Goal: Entertainment & Leisure: Consume media (video, audio)

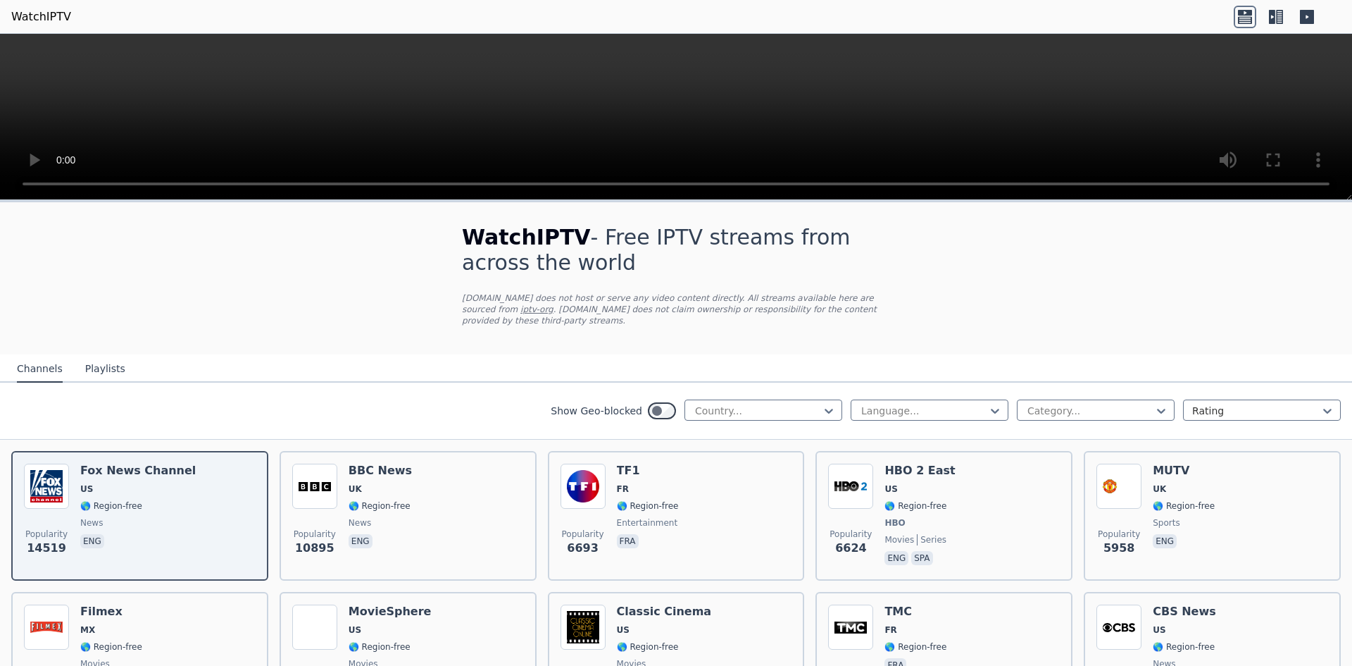
click at [93, 356] on button "Playlists" at bounding box center [105, 369] width 40 height 27
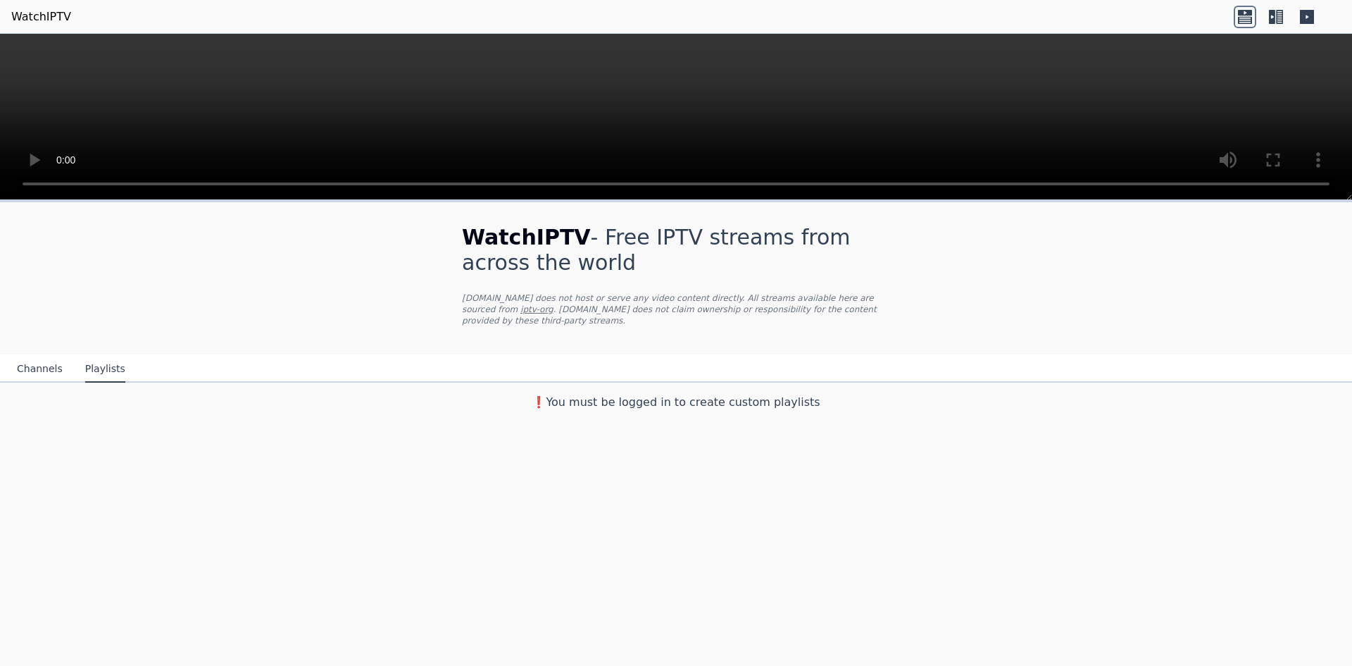
click at [33, 358] on button "Channels" at bounding box center [40, 369] width 46 height 27
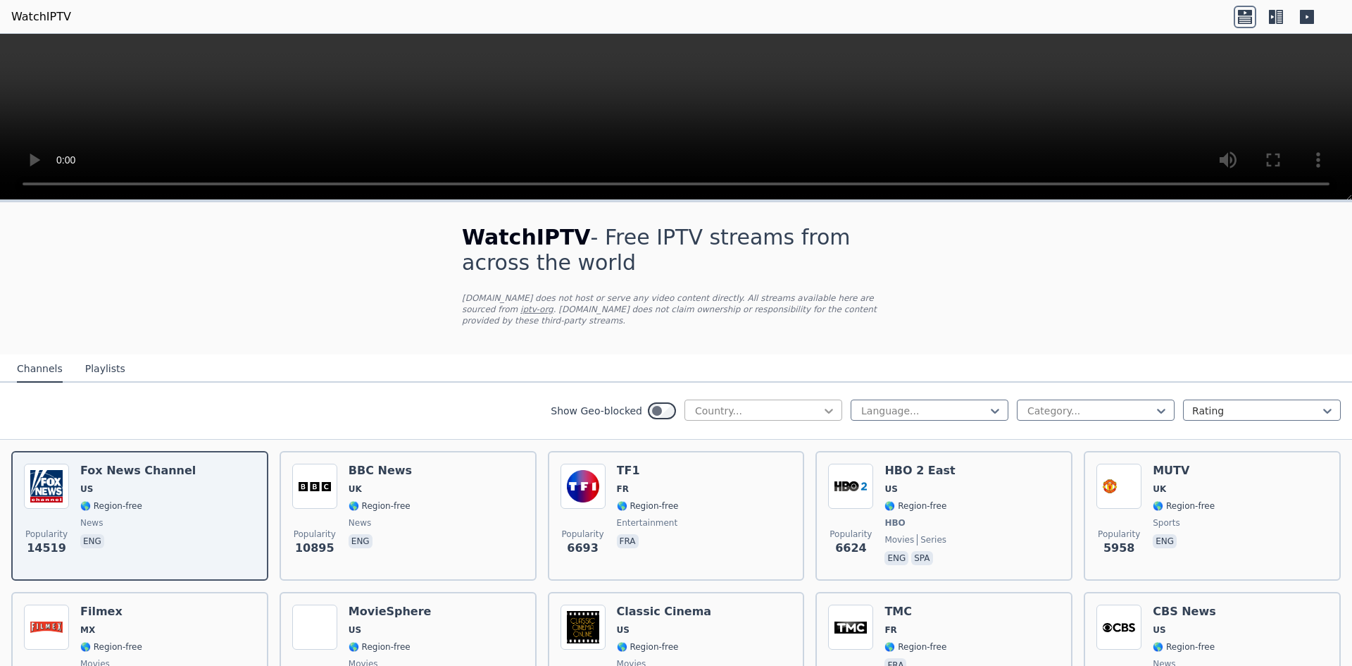
click at [822, 404] on icon at bounding box center [829, 411] width 14 height 14
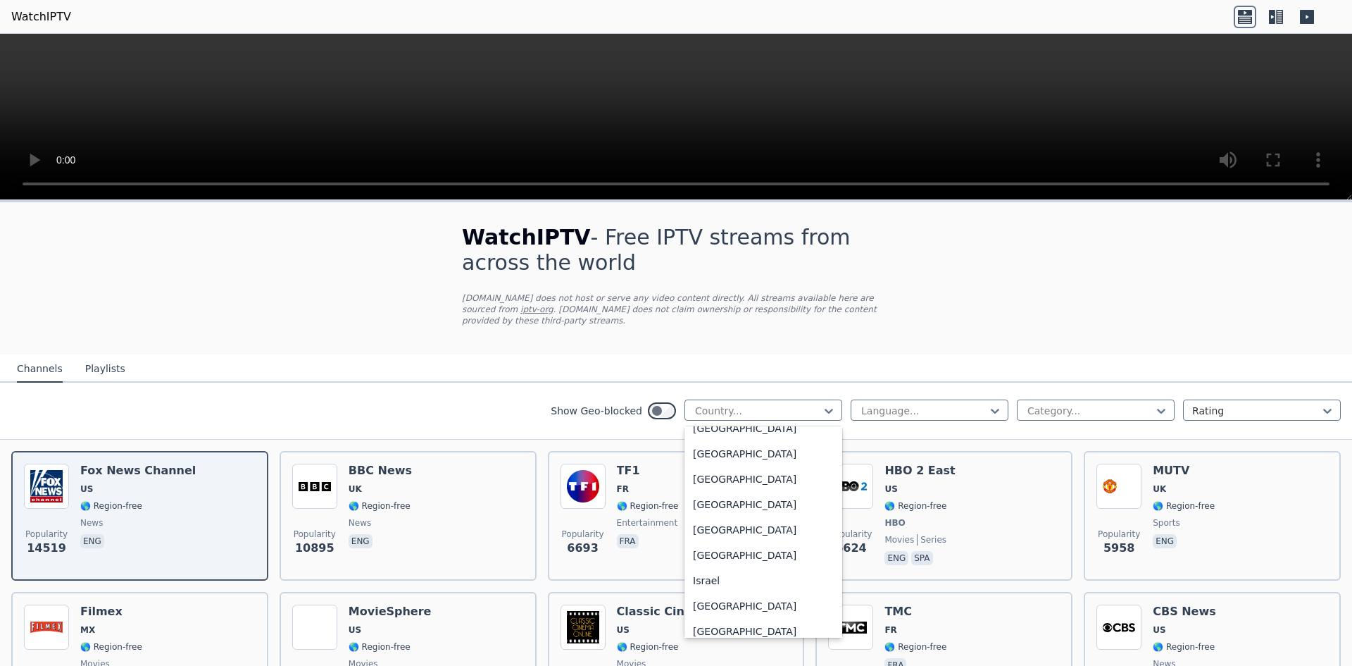
scroll to position [2183, 0]
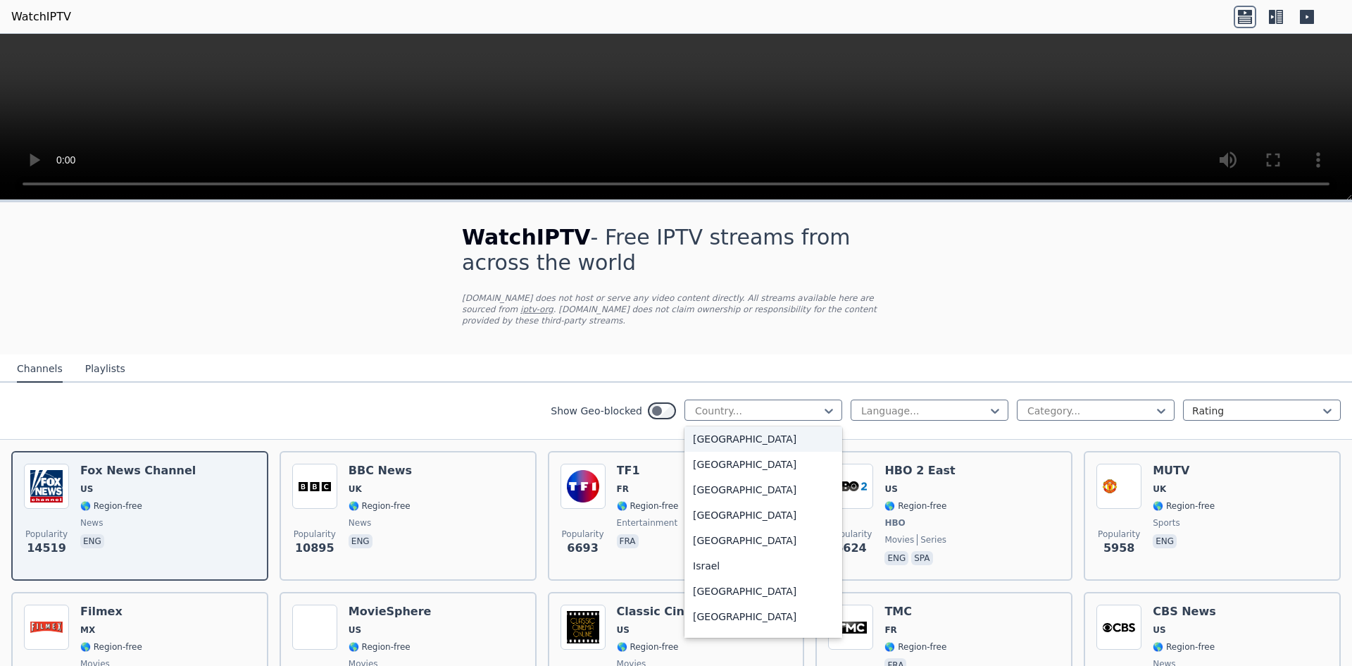
click at [732, 445] on div "[GEOGRAPHIC_DATA]" at bounding box center [764, 438] width 158 height 25
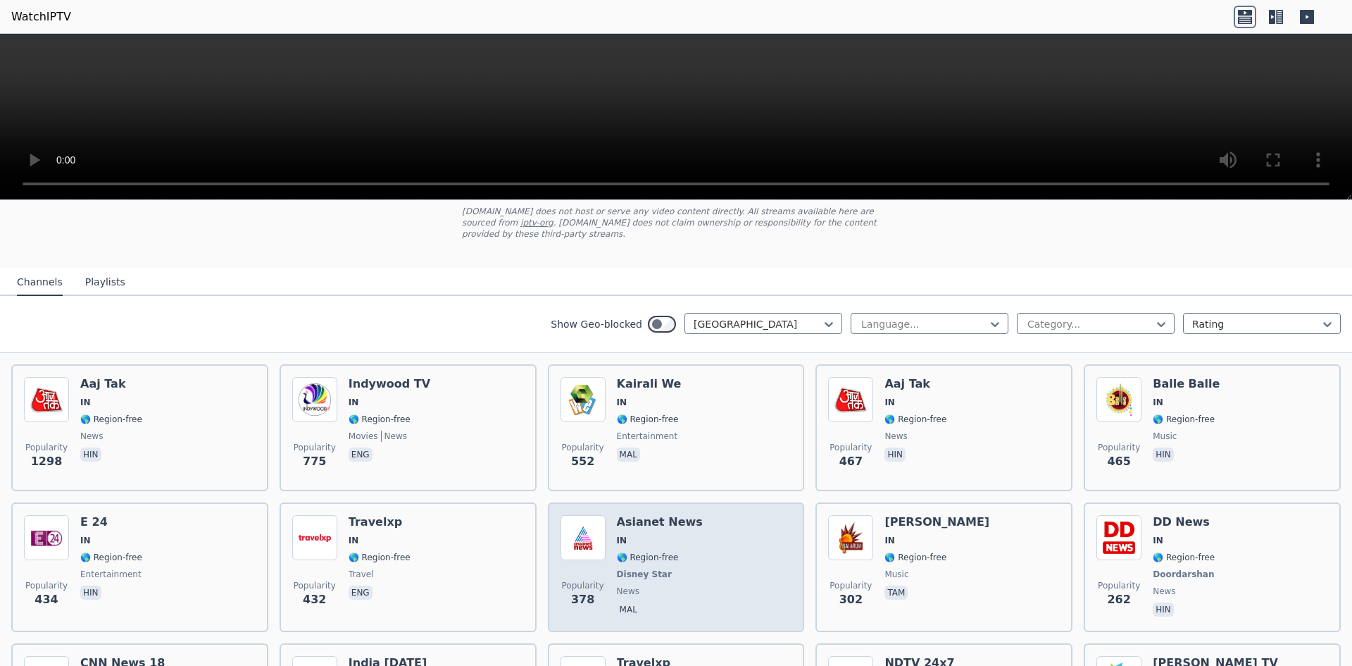
scroll to position [211, 0]
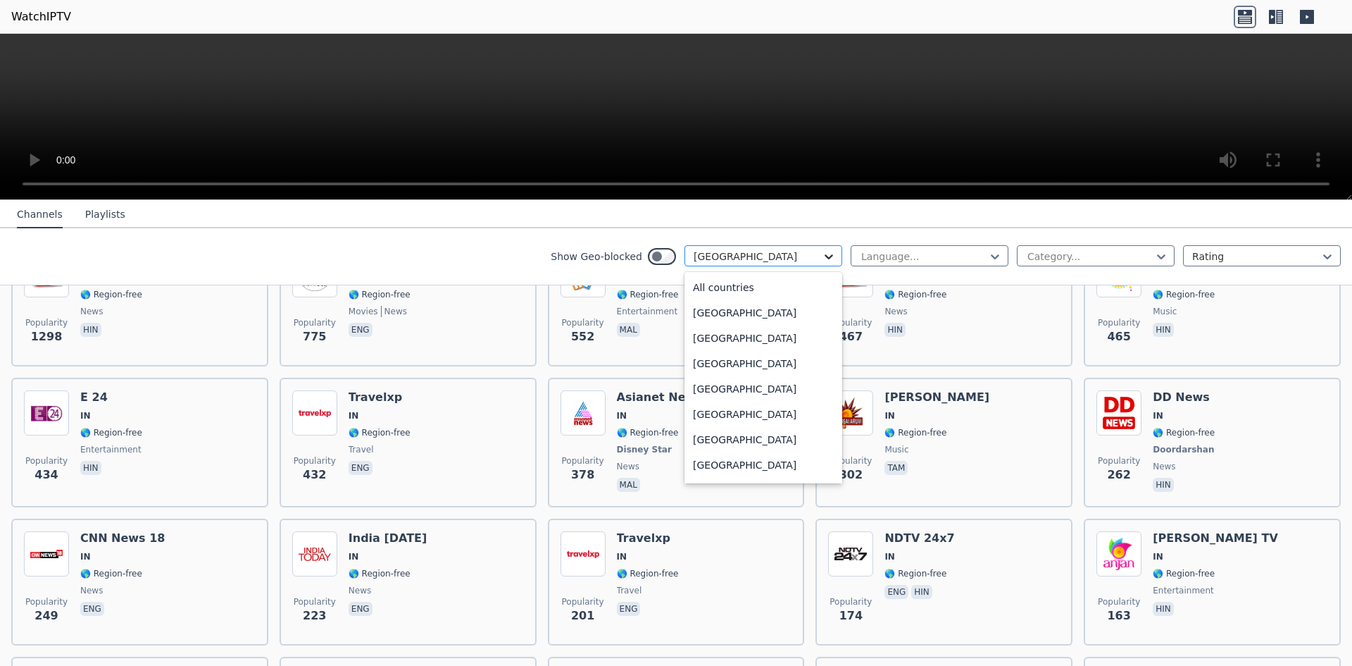
click at [822, 253] on icon at bounding box center [829, 256] width 14 height 14
click at [761, 444] on div "[GEOGRAPHIC_DATA]" at bounding box center [764, 437] width 158 height 25
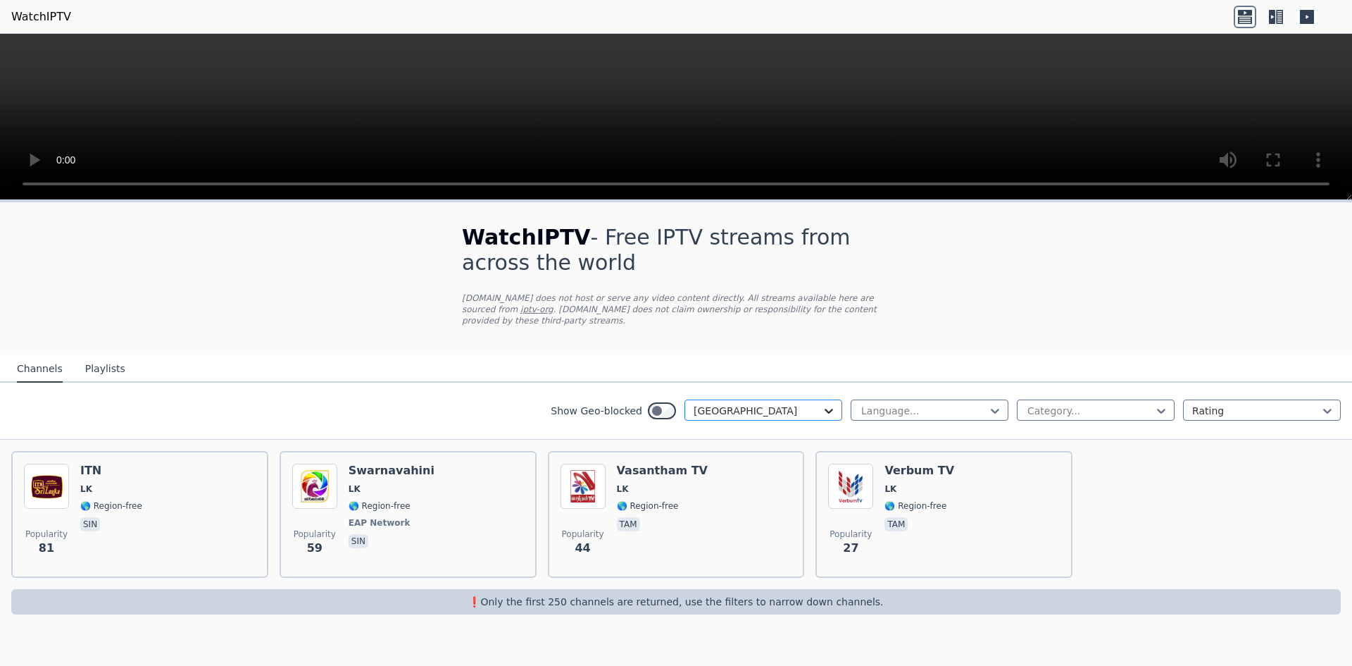
click at [830, 404] on icon at bounding box center [829, 411] width 14 height 14
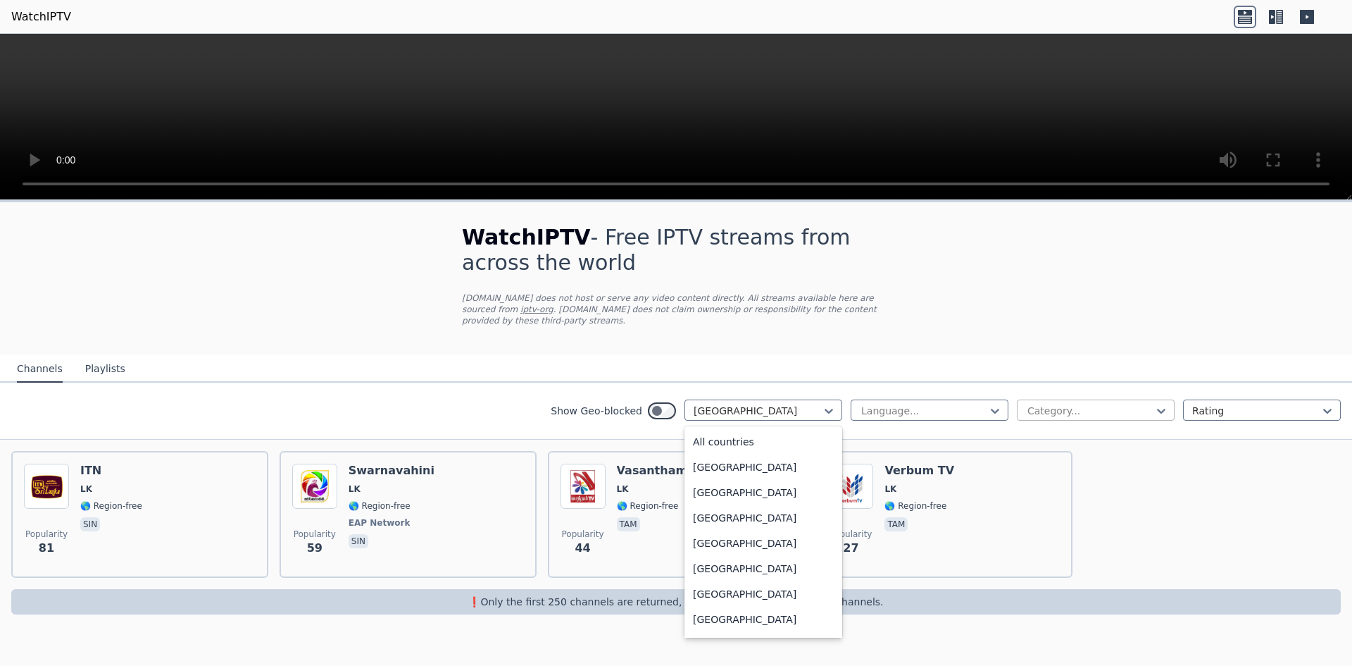
click at [1073, 404] on div at bounding box center [1090, 411] width 128 height 14
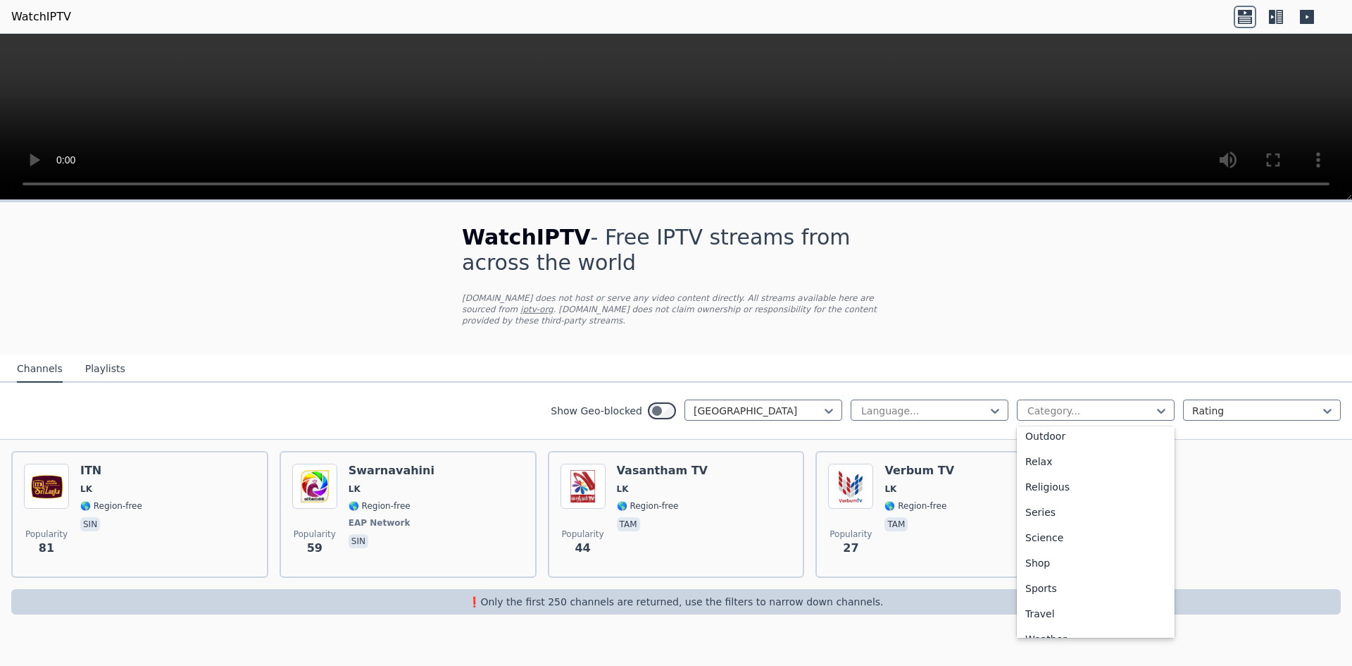
scroll to position [479, 0]
click at [1058, 558] on div "Sports" at bounding box center [1096, 570] width 158 height 25
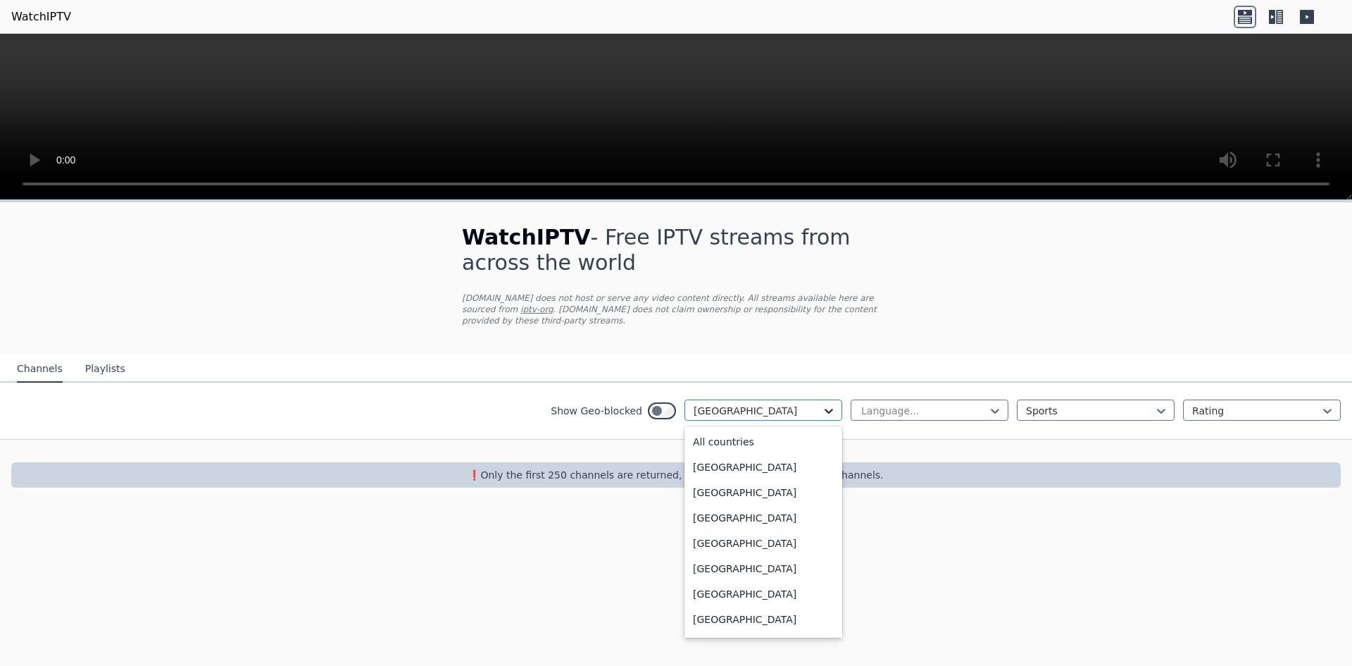
click at [823, 404] on icon at bounding box center [829, 411] width 14 height 14
click at [707, 432] on div "All countries" at bounding box center [764, 441] width 158 height 25
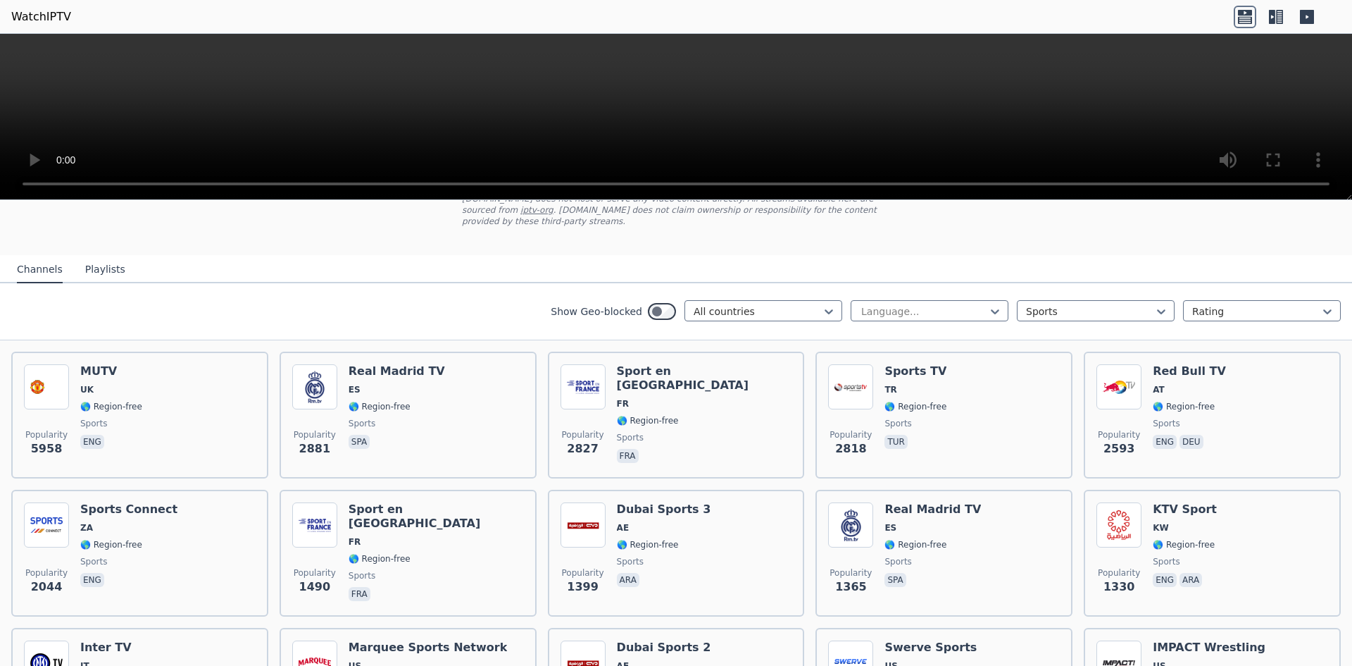
scroll to position [70, 0]
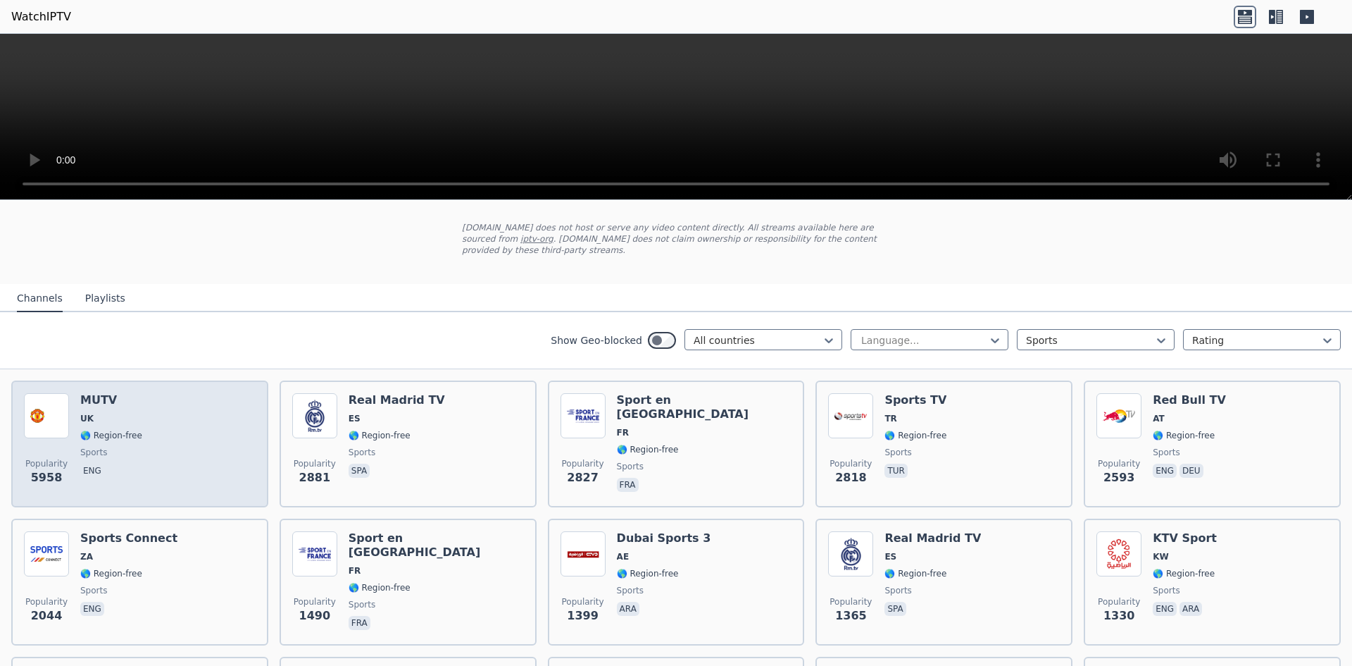
click at [251, 380] on div "Popularity 5958 MUTV [GEOGRAPHIC_DATA] 🌎 Region-free sports eng" at bounding box center [139, 443] width 257 height 127
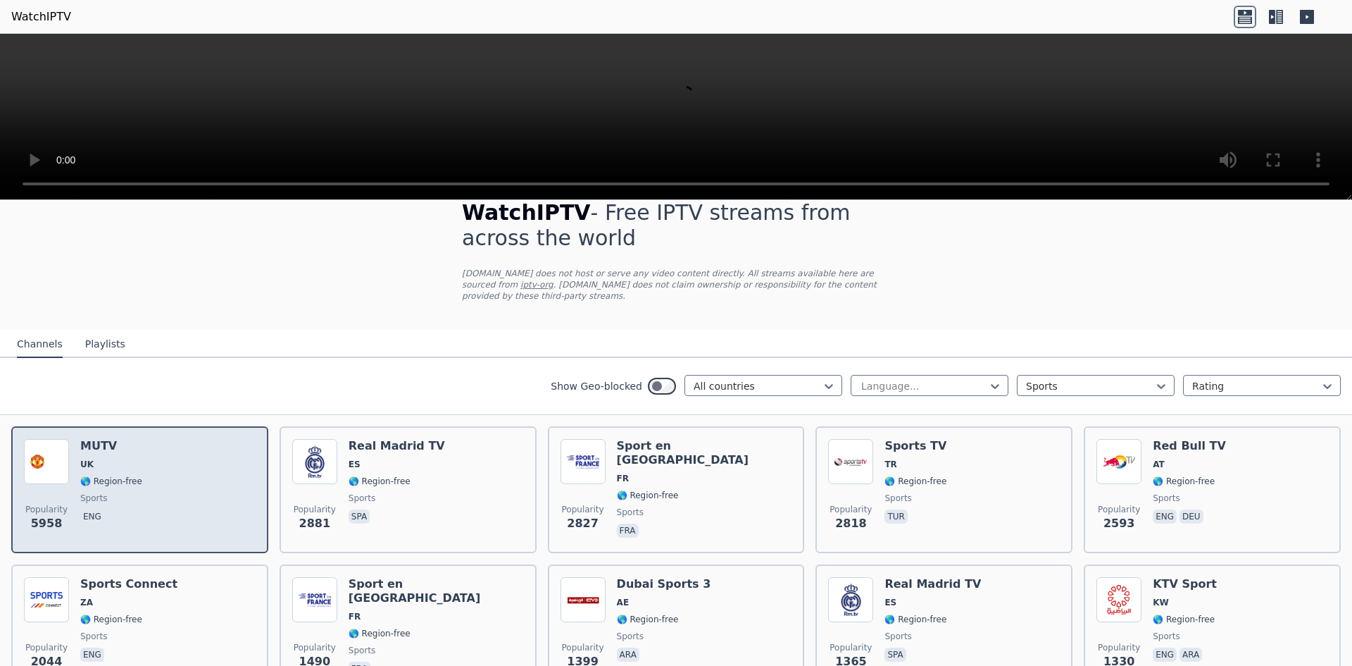
scroll to position [0, 0]
